Goal: Task Accomplishment & Management: Manage account settings

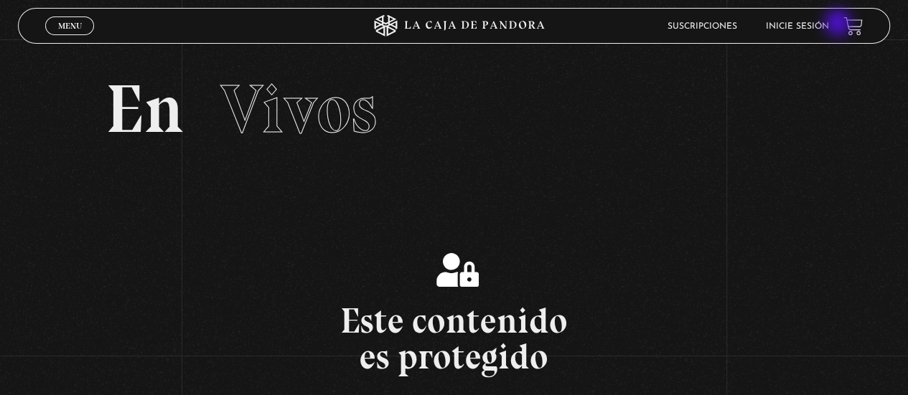
click at [829, 22] on link "Inicie sesión" at bounding box center [796, 26] width 63 height 9
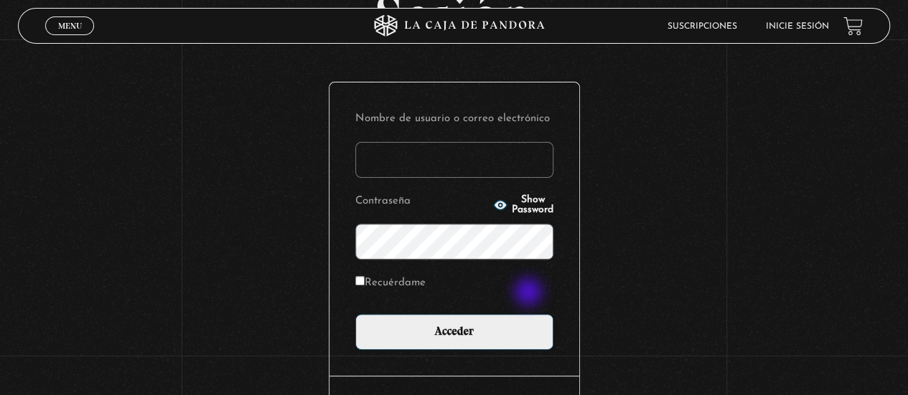
scroll to position [215, 0]
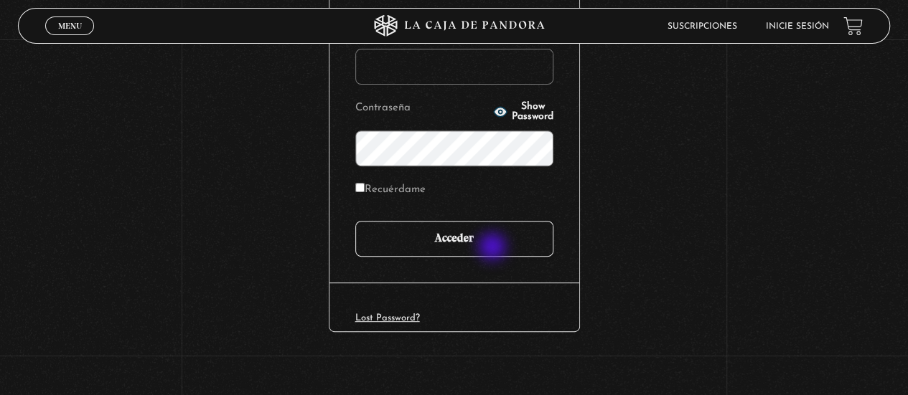
type input "[EMAIL_ADDRESS][DOMAIN_NAME]"
click at [493, 248] on input "Acceder" at bounding box center [454, 239] width 198 height 36
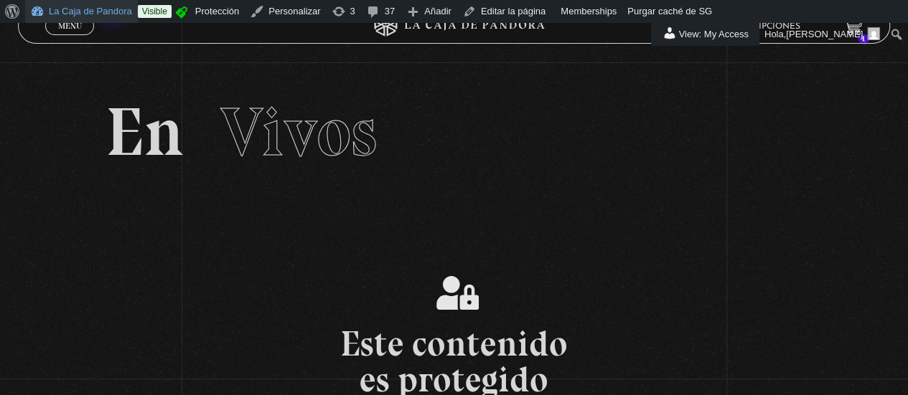
click at [113, 7] on link "La Caja de Pandora" at bounding box center [81, 11] width 113 height 23
